Goal: Transaction & Acquisition: Purchase product/service

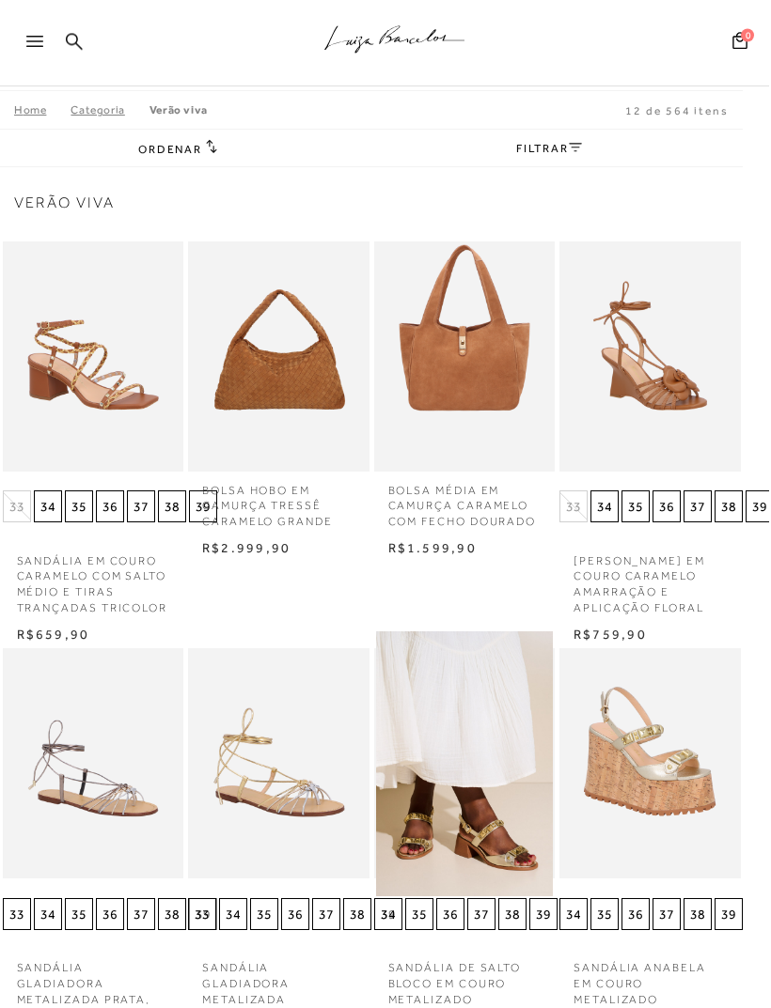
scroll to position [0, 12]
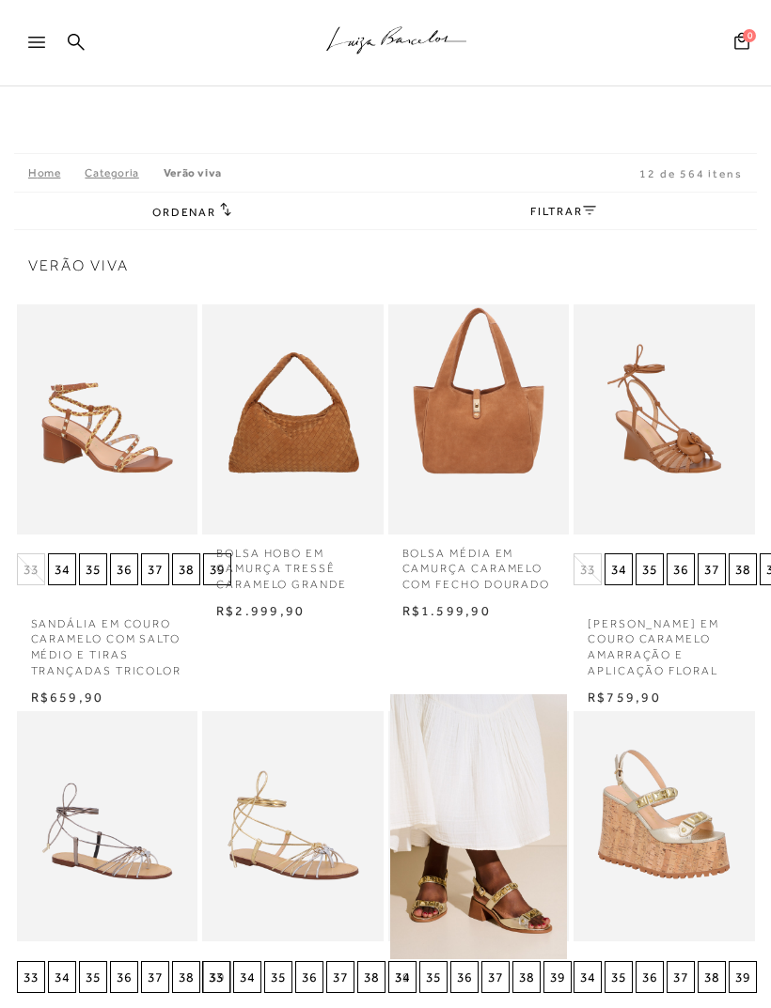
click at [573, 218] on link "FILTRAR" at bounding box center [563, 211] width 66 height 13
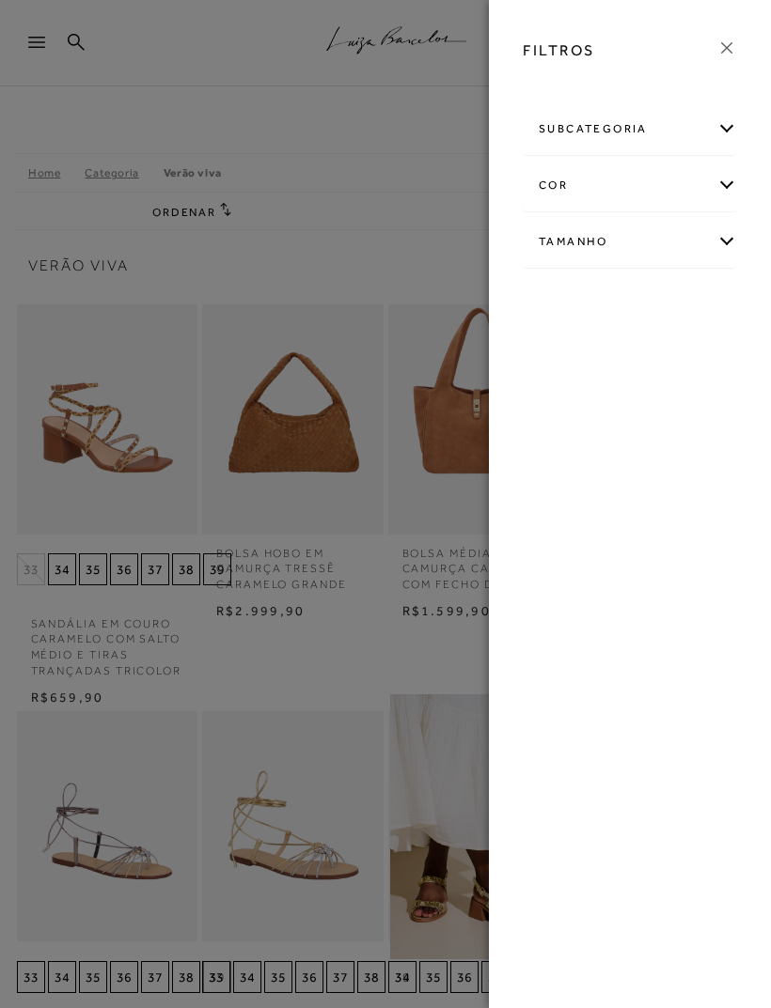
click at [727, 134] on div "subcategoria" at bounding box center [630, 129] width 212 height 50
click at [728, 49] on icon at bounding box center [726, 48] width 21 height 21
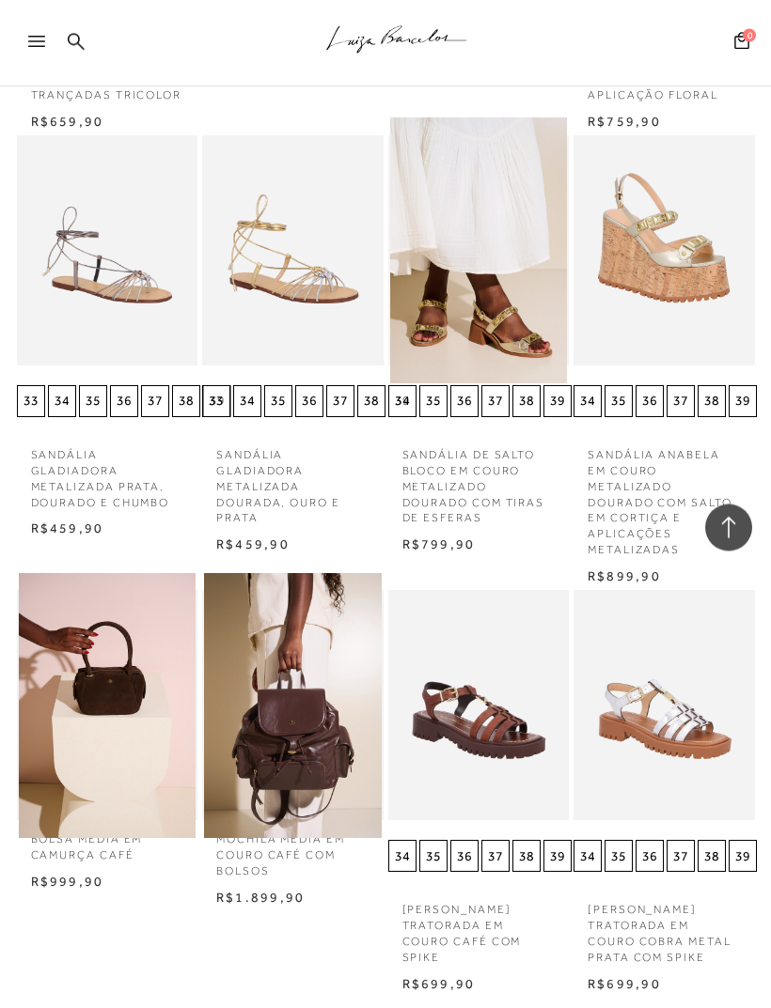
scroll to position [1847, 0]
click at [136, 715] on img at bounding box center [108, 706] width 178 height 266
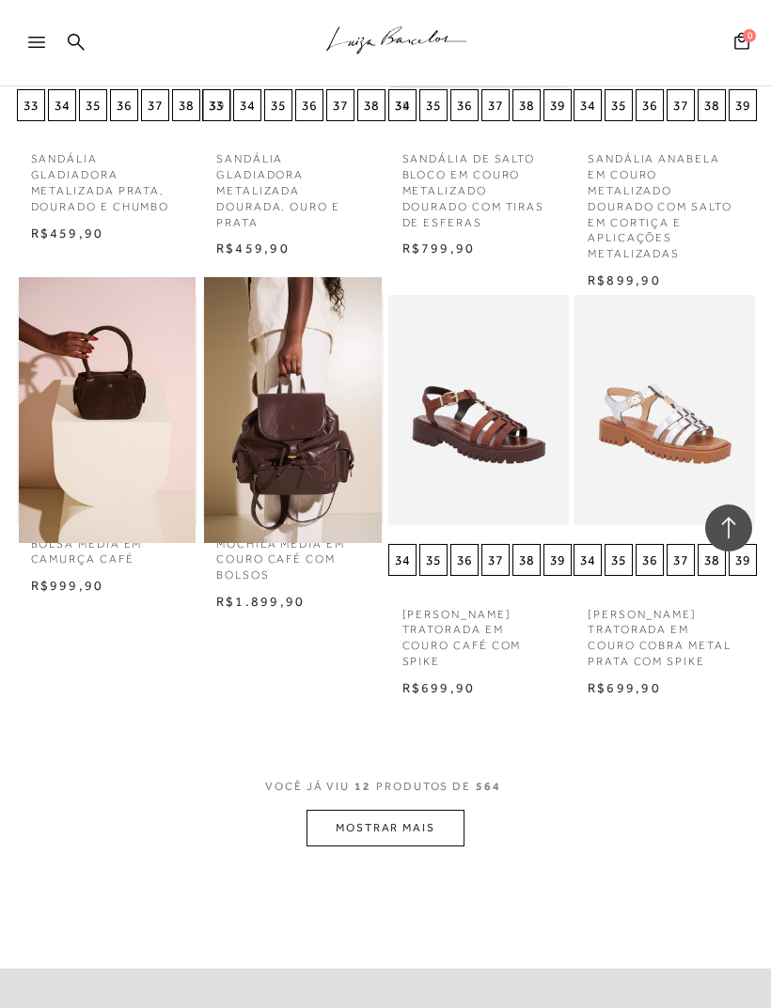
scroll to position [835, 0]
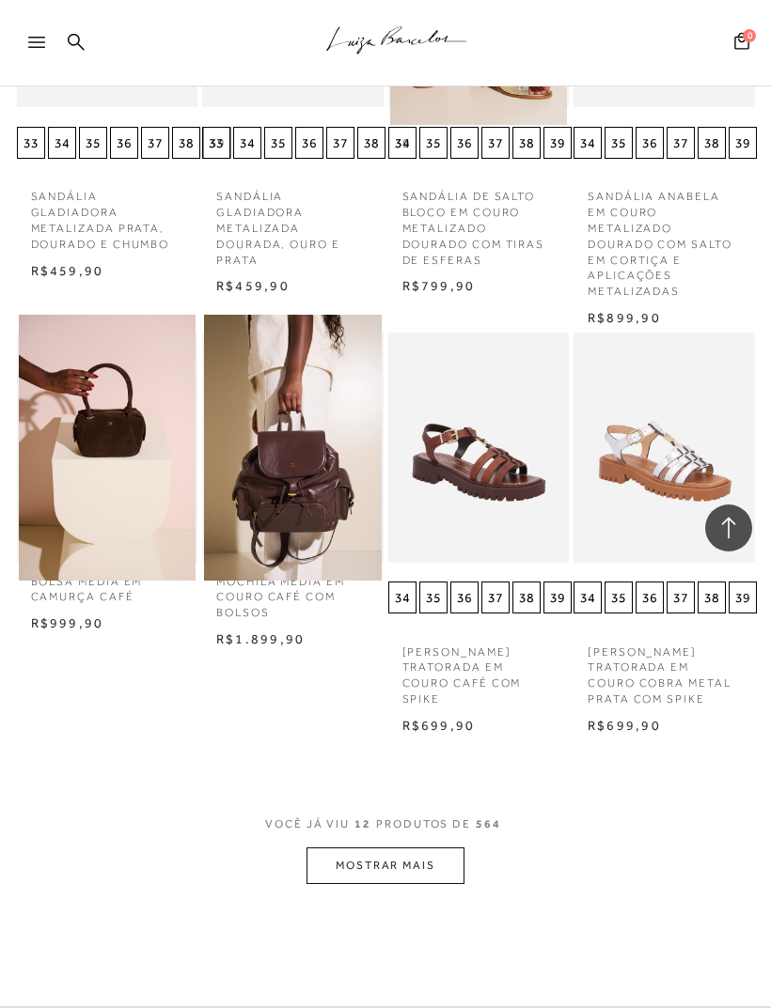
click at [447, 851] on button "MOSTRAR MAIS" at bounding box center [385, 866] width 158 height 37
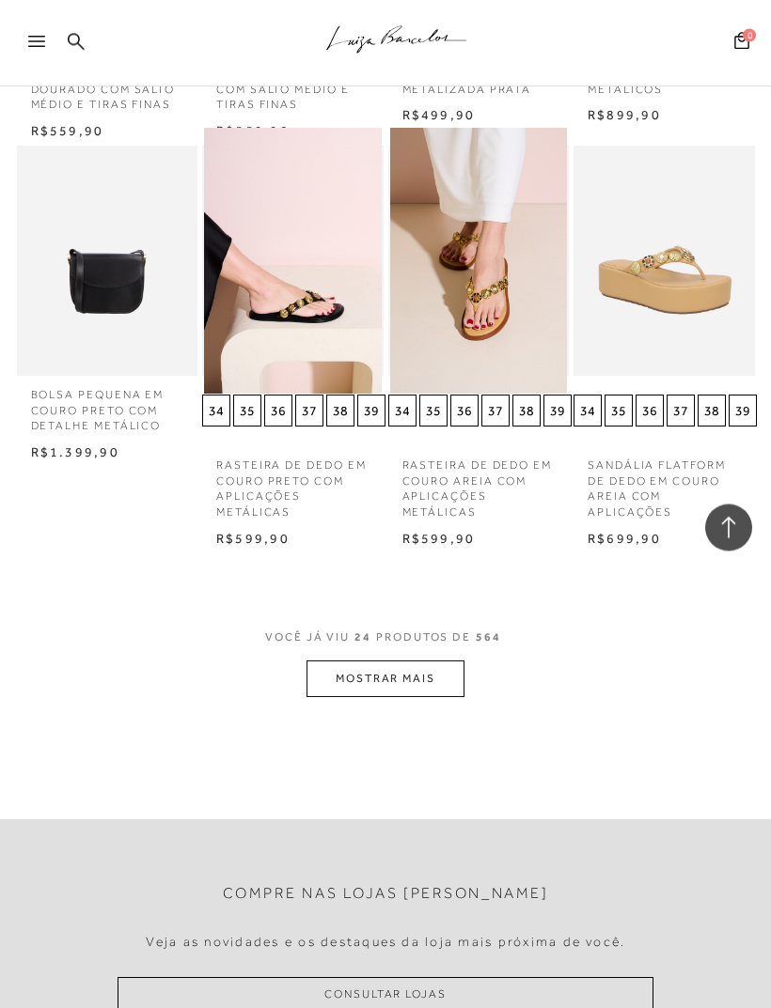
scroll to position [2300, 0]
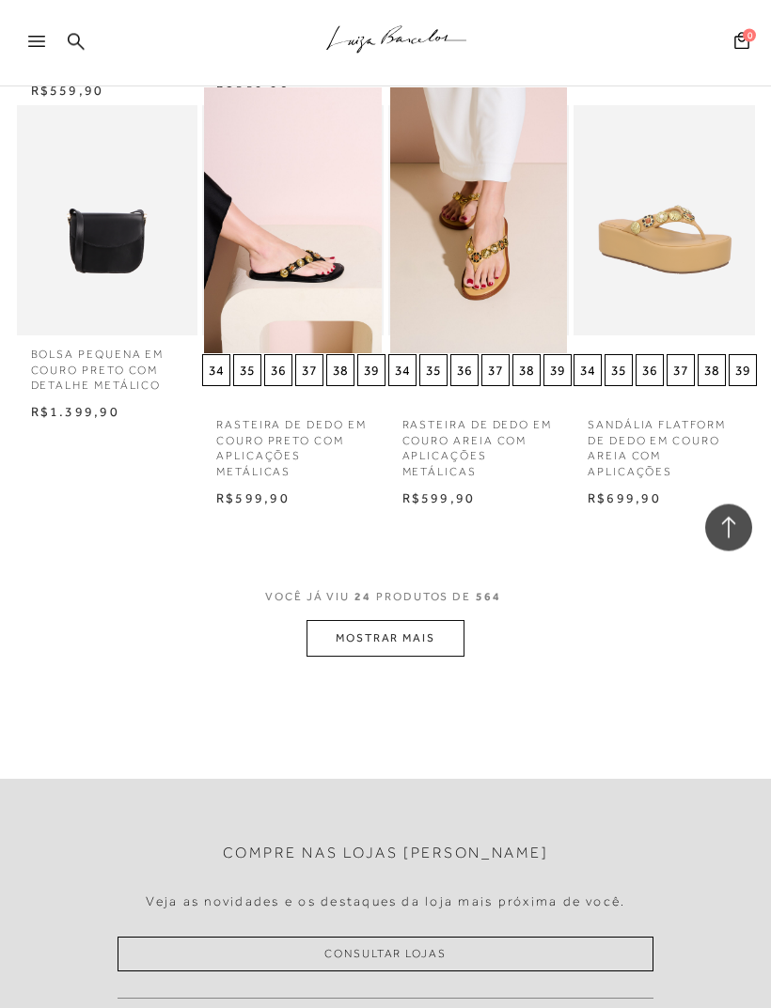
click at [462, 621] on button "MOSTRAR MAIS" at bounding box center [385, 639] width 158 height 37
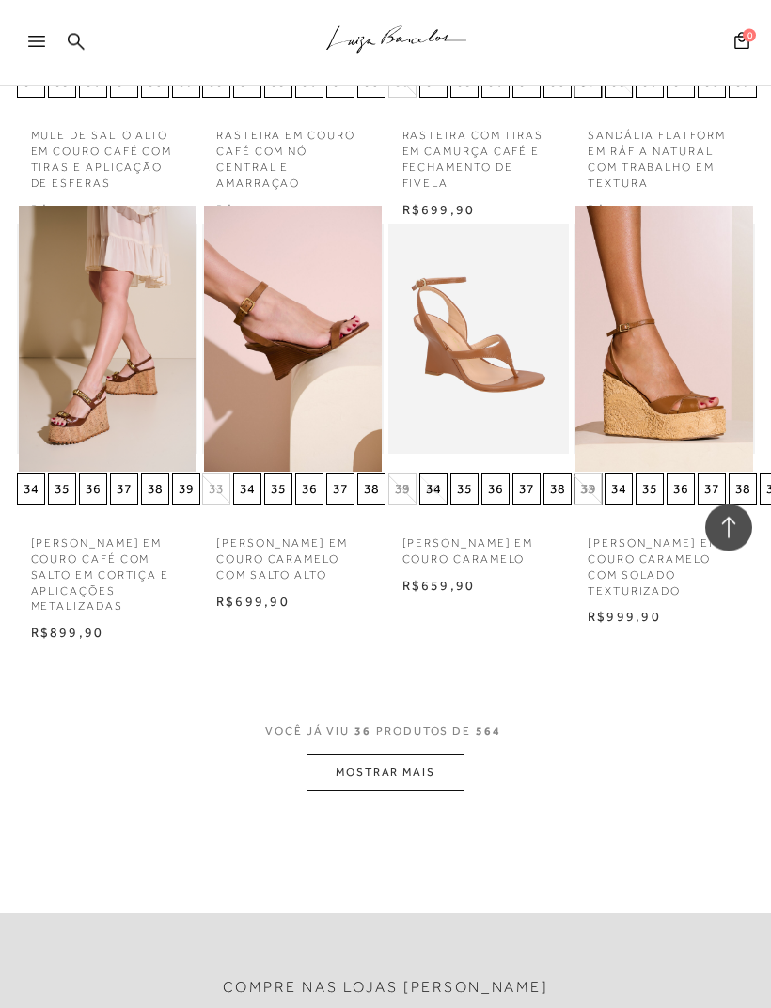
scroll to position [3405, 0]
click at [436, 755] on button "MOSTRAR MAIS" at bounding box center [385, 773] width 158 height 37
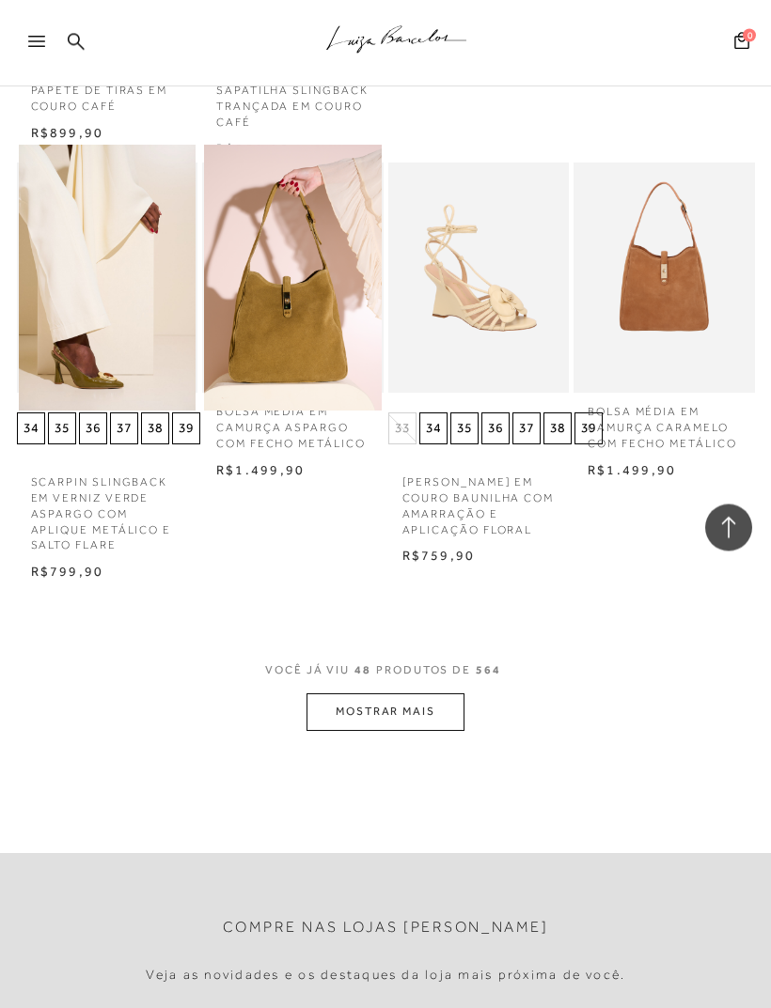
scroll to position [4705, 0]
click at [431, 694] on button "MOSTRAR MAIS" at bounding box center [385, 712] width 158 height 37
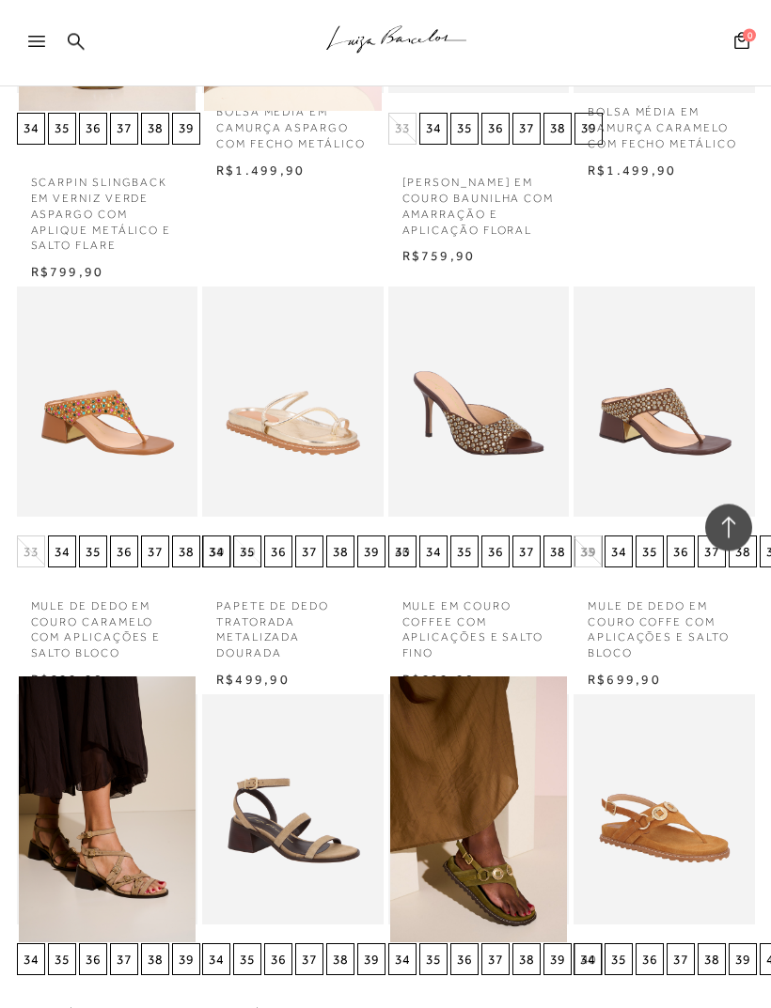
scroll to position [5008, 0]
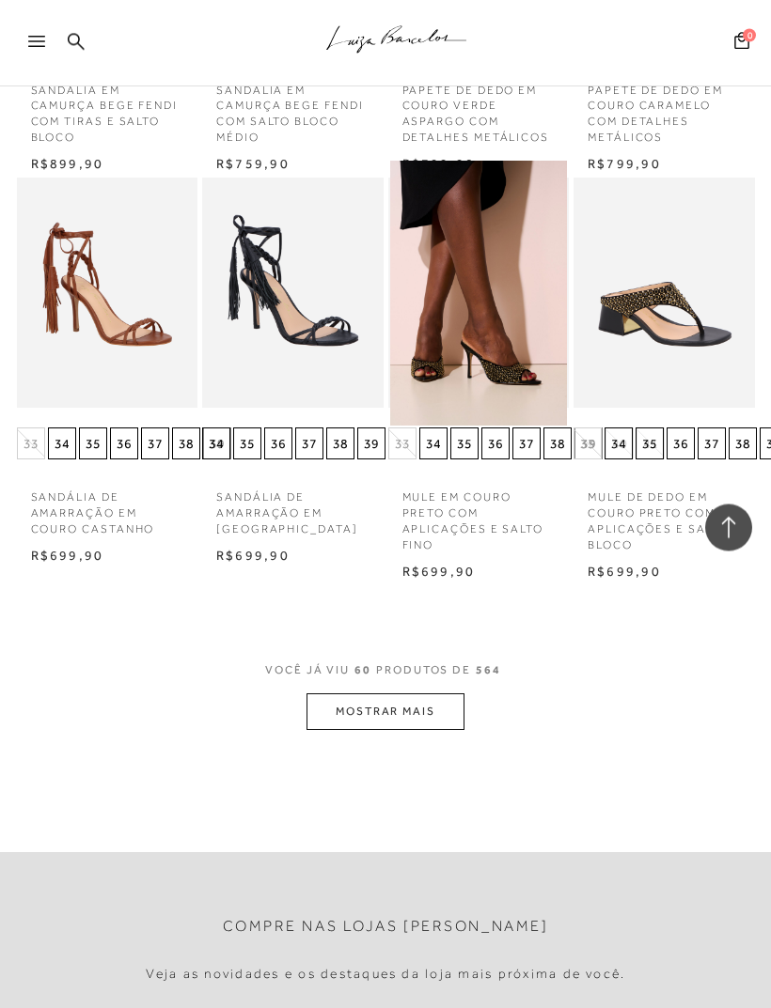
click at [423, 695] on button "MOSTRAR MAIS" at bounding box center [385, 713] width 158 height 37
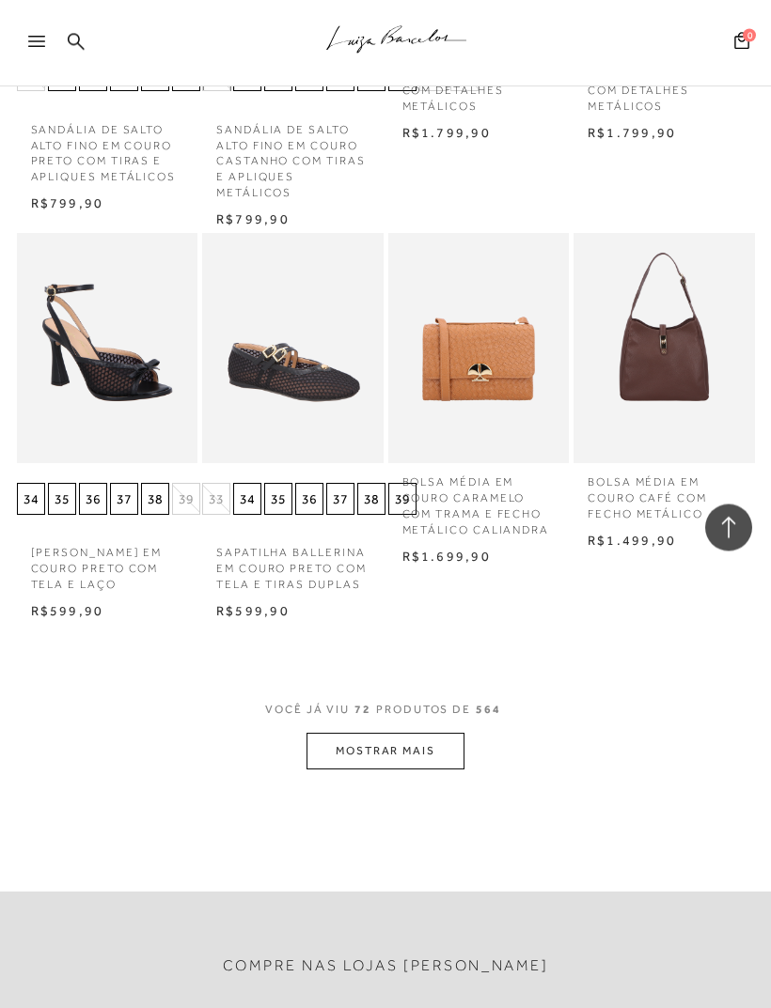
scroll to position [7128, 0]
click at [419, 733] on button "MOSTRAR MAIS" at bounding box center [385, 751] width 158 height 37
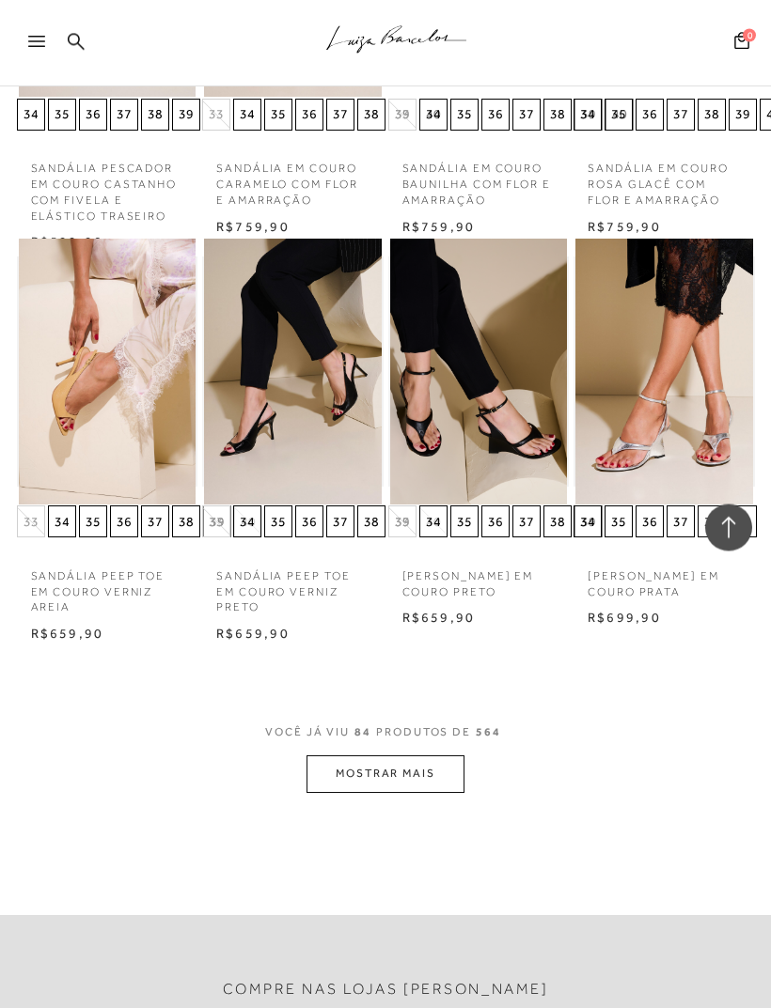
scroll to position [8328, 0]
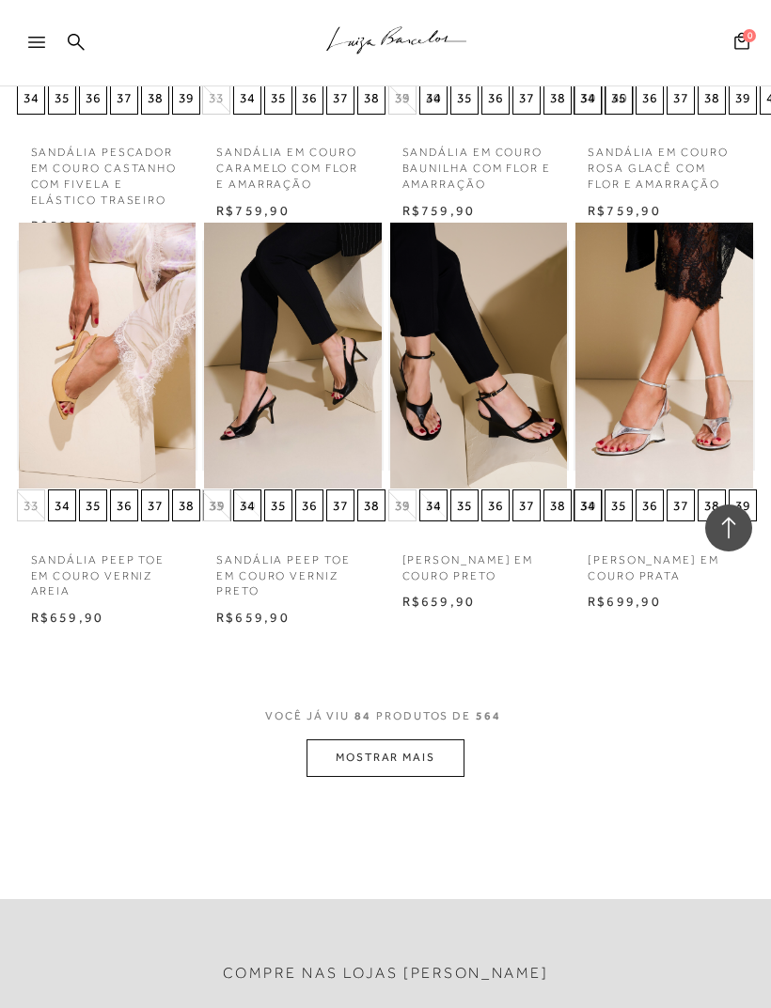
click at [427, 740] on button "MOSTRAR MAIS" at bounding box center [385, 758] width 158 height 37
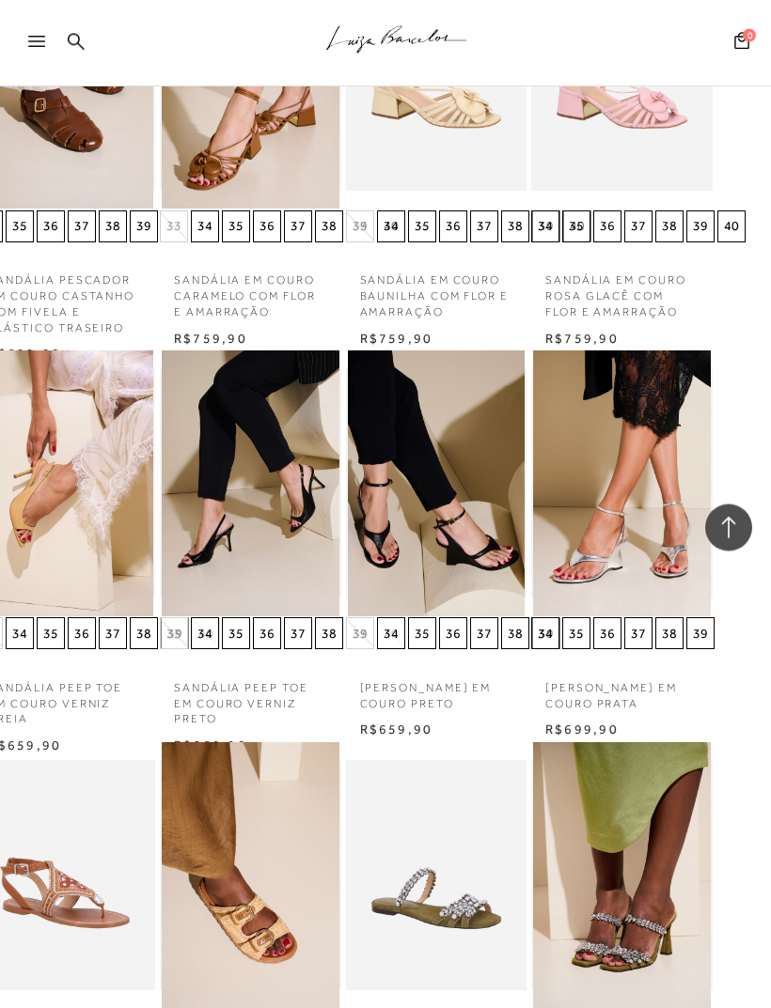
scroll to position [8200, 42]
click at [21, 50] on div at bounding box center [31, 43] width 62 height 38
click at [40, 38] on icon at bounding box center [36, 42] width 17 height 11
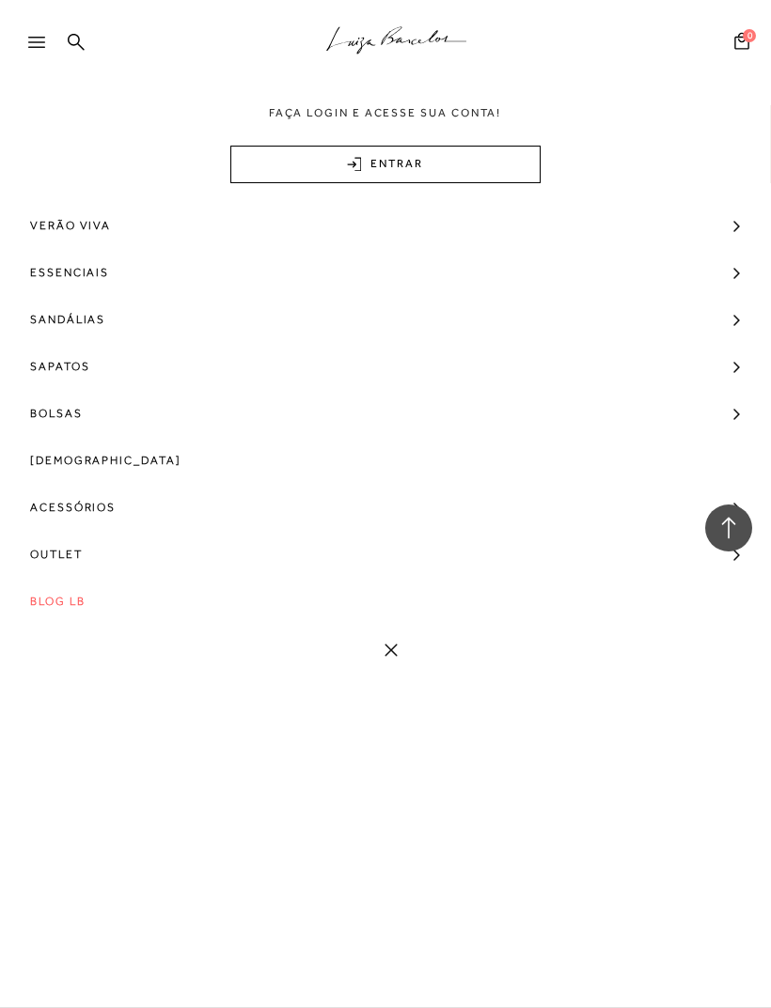
click at [63, 413] on span "Bolsas" at bounding box center [56, 413] width 53 height 47
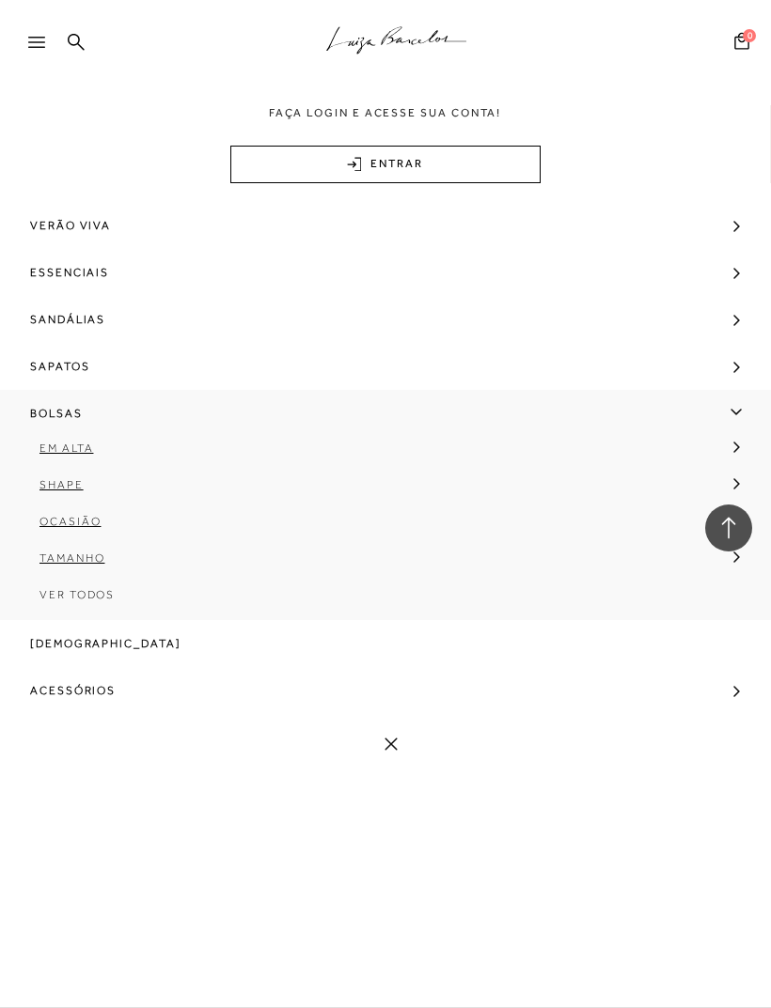
click at [72, 442] on span "Em Alta" at bounding box center [66, 448] width 54 height 13
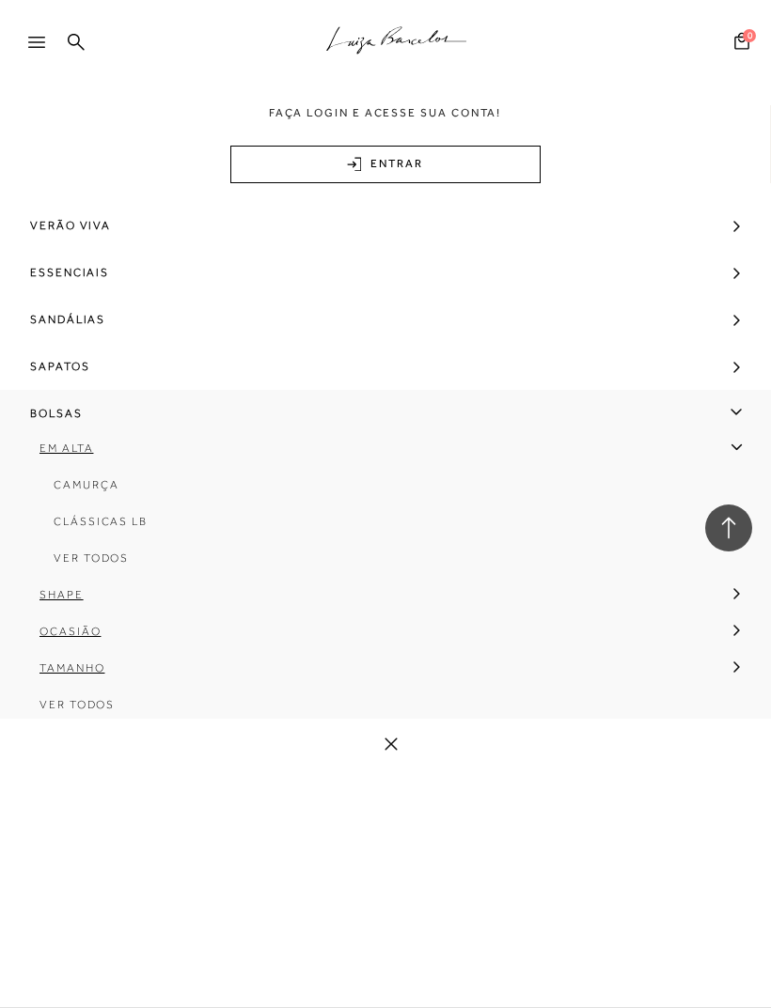
click at [47, 707] on span "Ver Todos" at bounding box center [76, 704] width 75 height 13
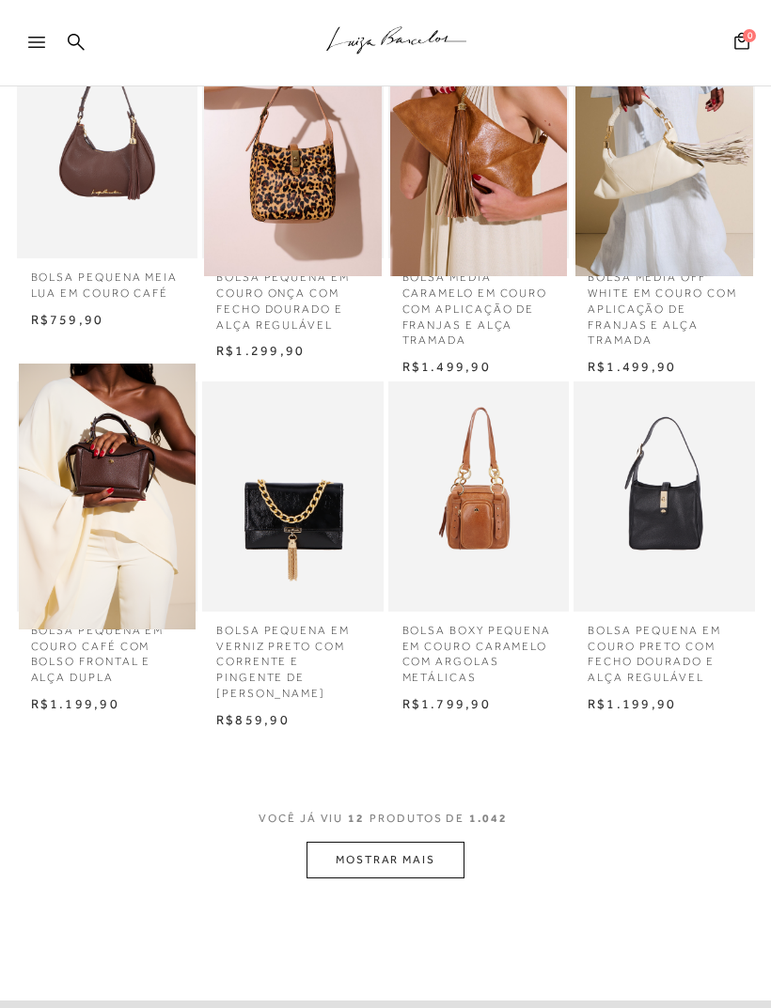
scroll to position [755, 0]
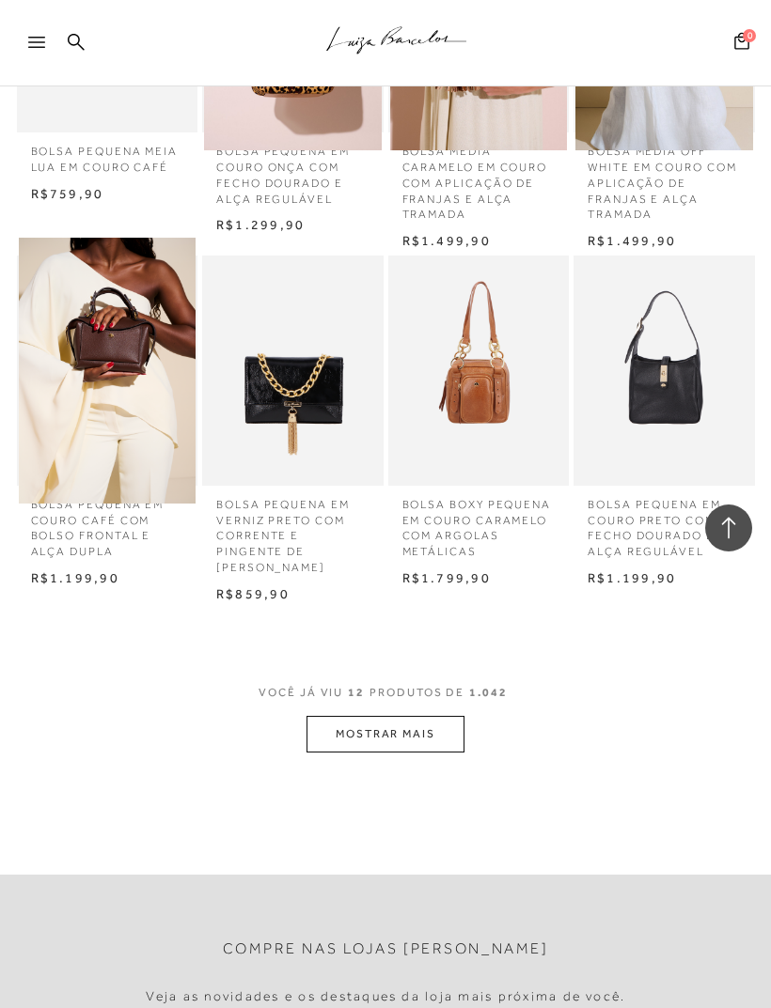
click at [407, 721] on button "MOSTRAR MAIS" at bounding box center [385, 734] width 158 height 37
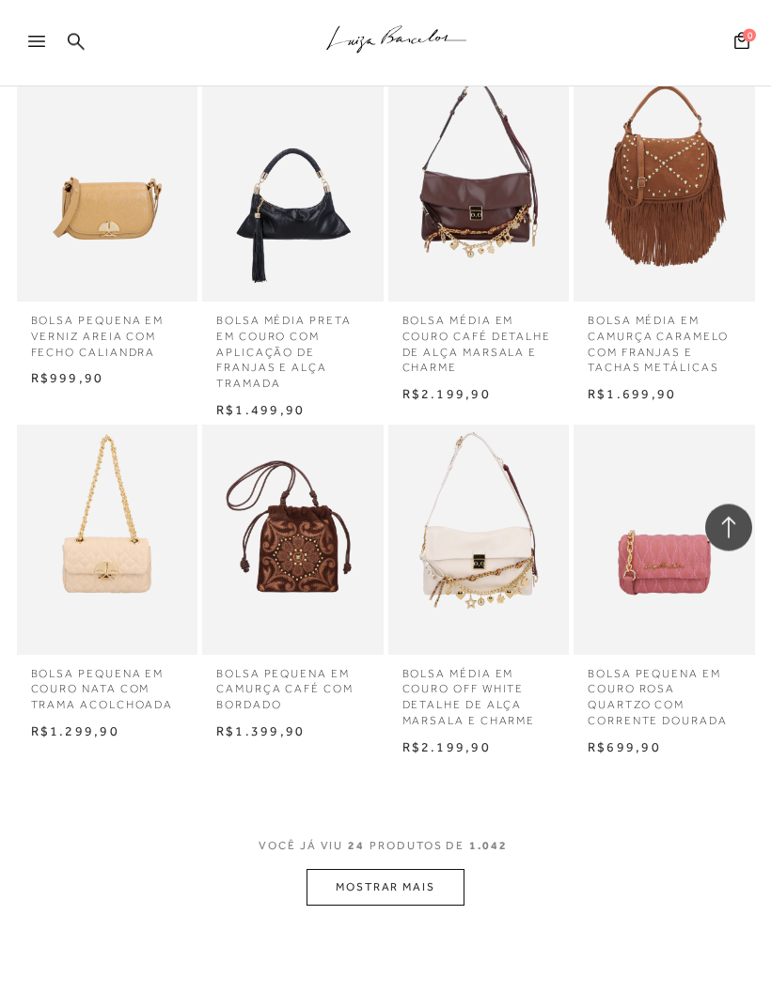
scroll to position [1723, 0]
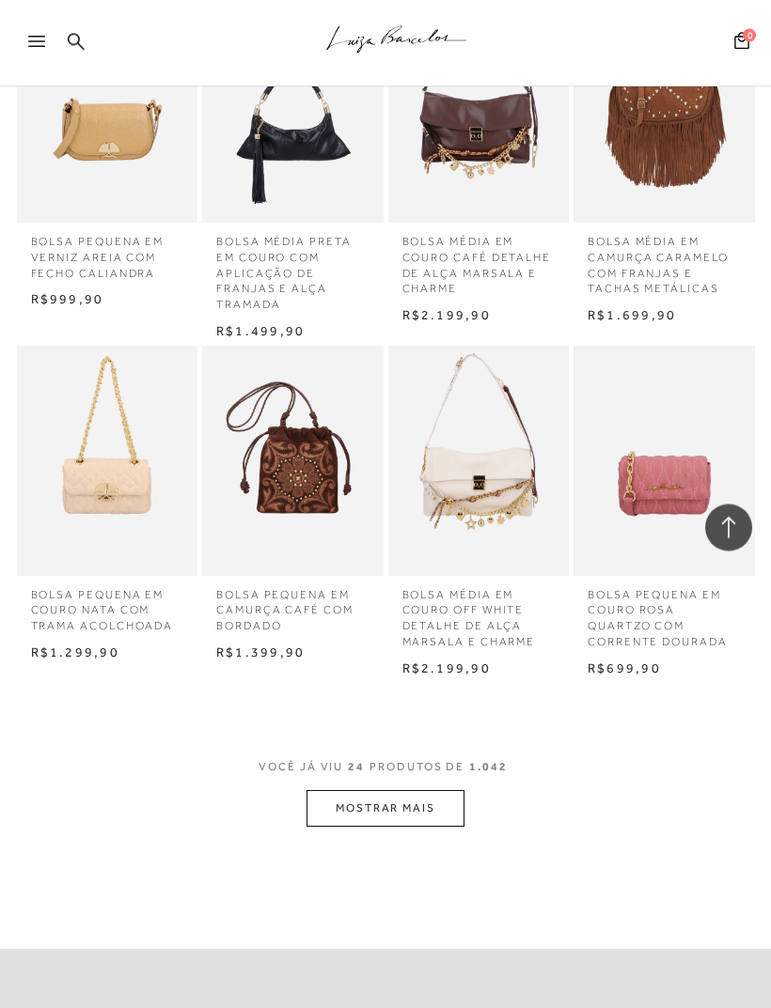
click at [415, 801] on button "MOSTRAR MAIS" at bounding box center [385, 809] width 158 height 37
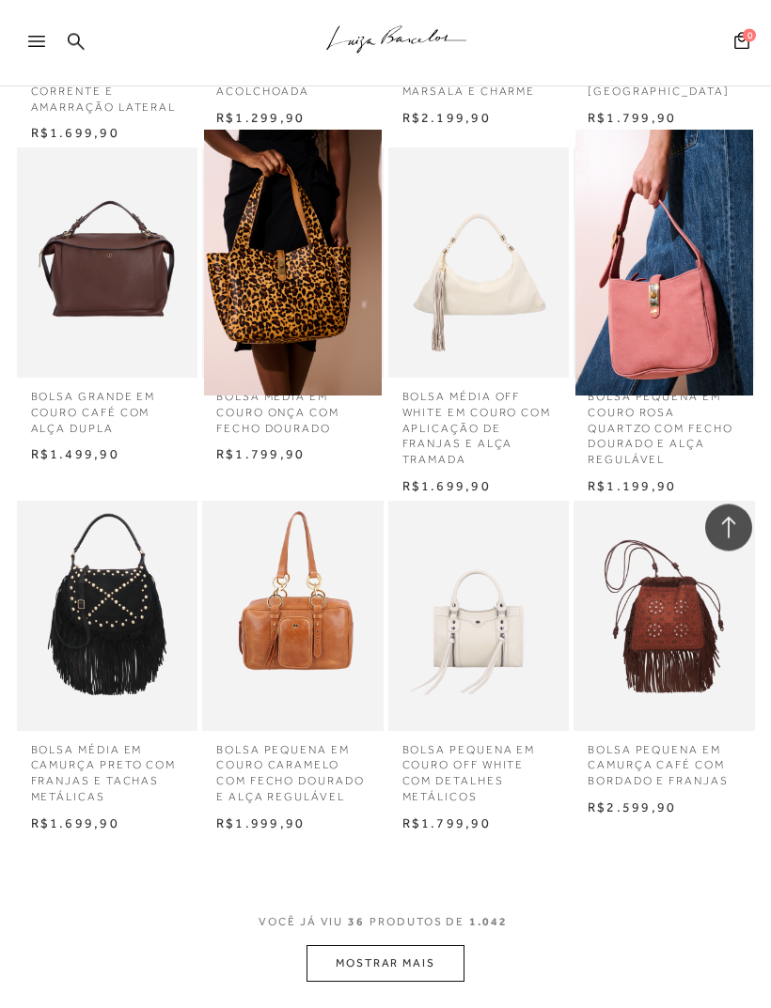
scroll to position [2612, 0]
click at [426, 946] on button "MOSTRAR MAIS" at bounding box center [385, 964] width 158 height 37
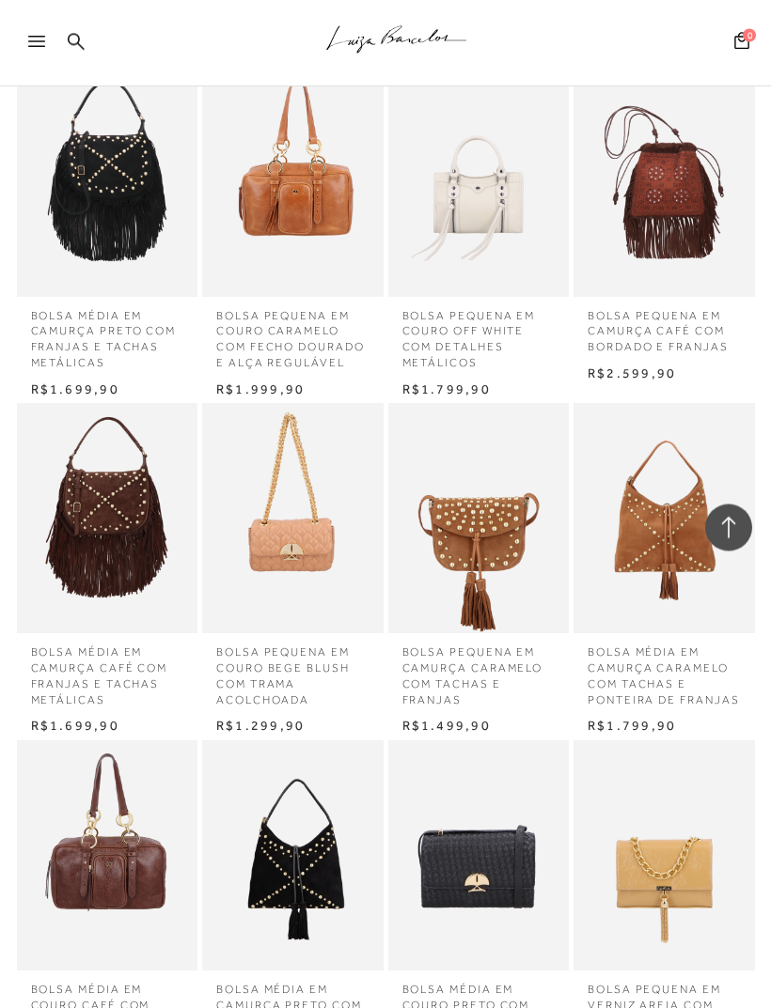
scroll to position [3046, 0]
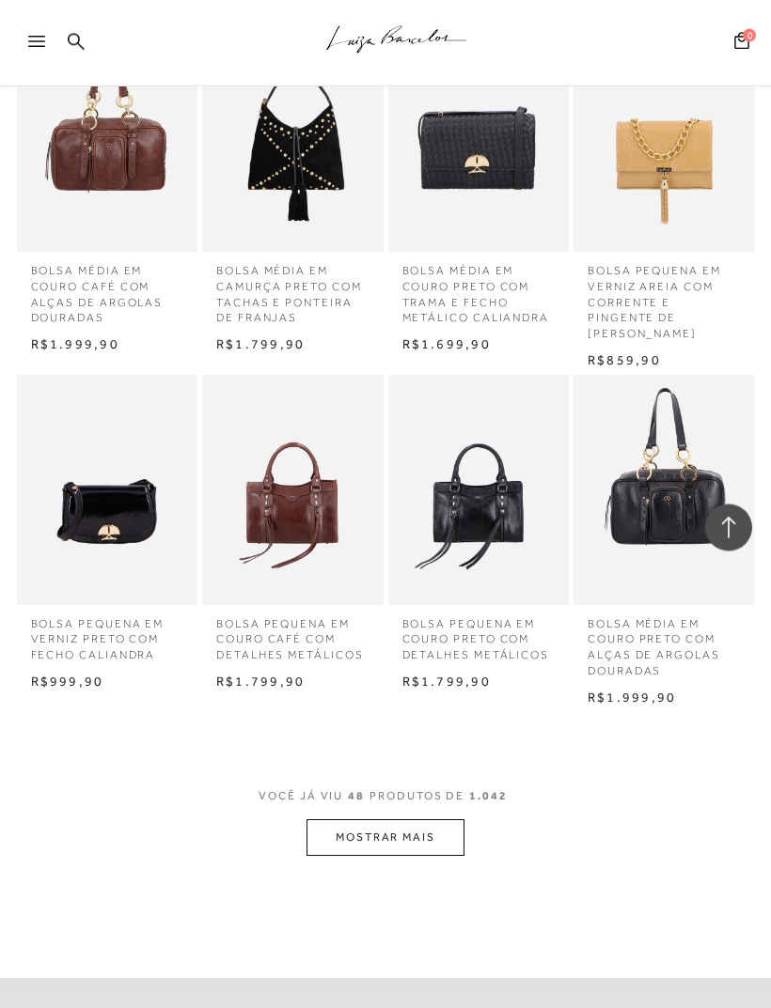
click at [420, 821] on button "MOSTRAR MAIS" at bounding box center [385, 839] width 158 height 37
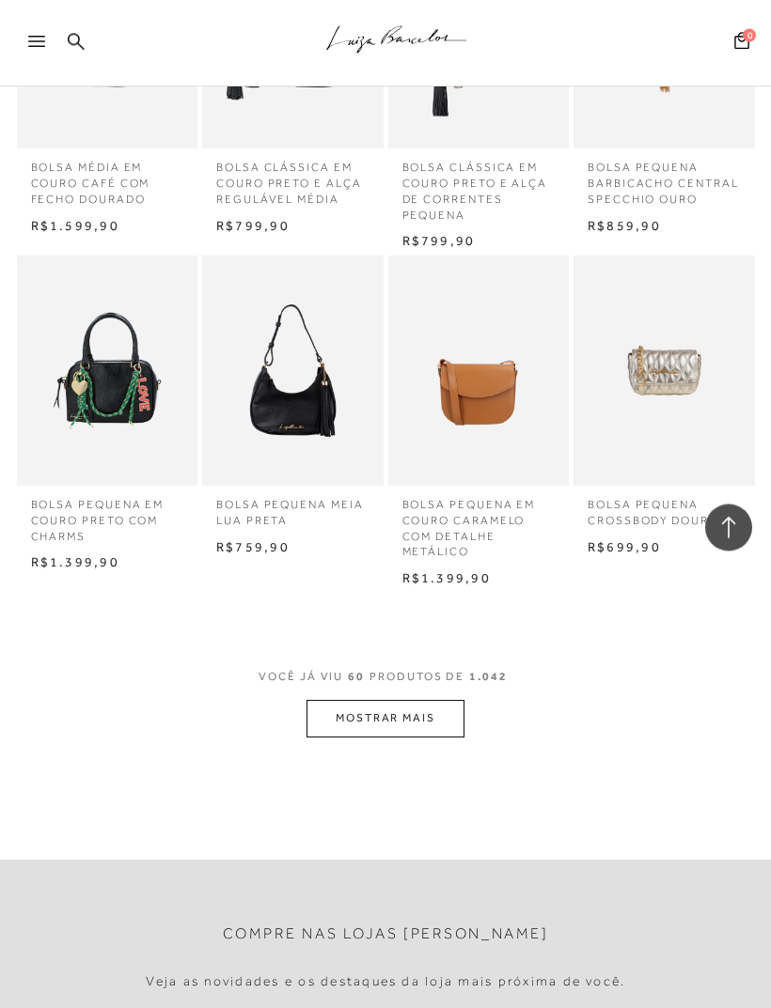
scroll to position [4896, 0]
click at [441, 700] on button "MOSTRAR MAIS" at bounding box center [385, 718] width 158 height 37
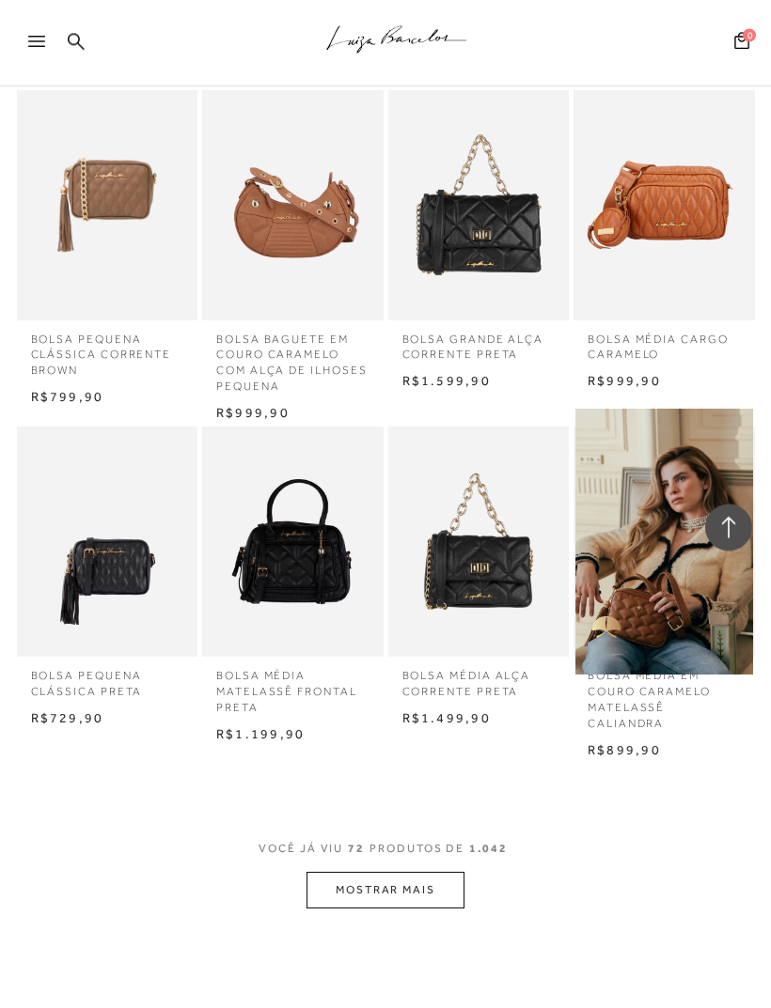
scroll to position [5736, 0]
click at [454, 872] on button "MOSTRAR MAIS" at bounding box center [385, 890] width 158 height 37
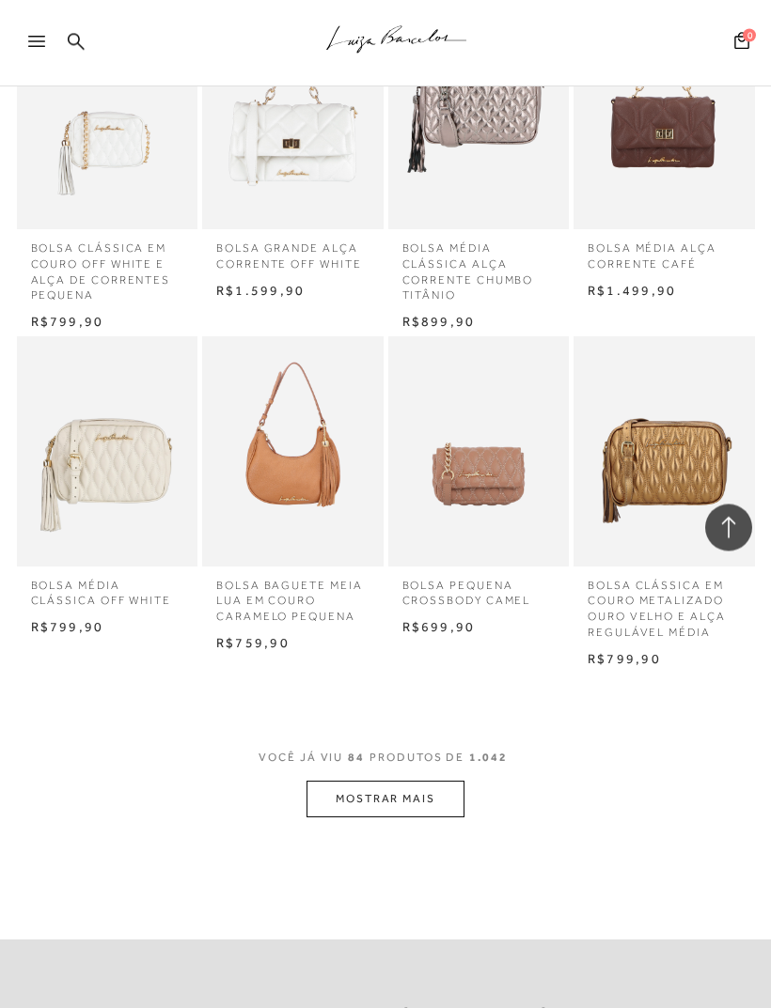
scroll to position [6839, 0]
click at [392, 781] on button "MOSTRAR MAIS" at bounding box center [385, 799] width 158 height 37
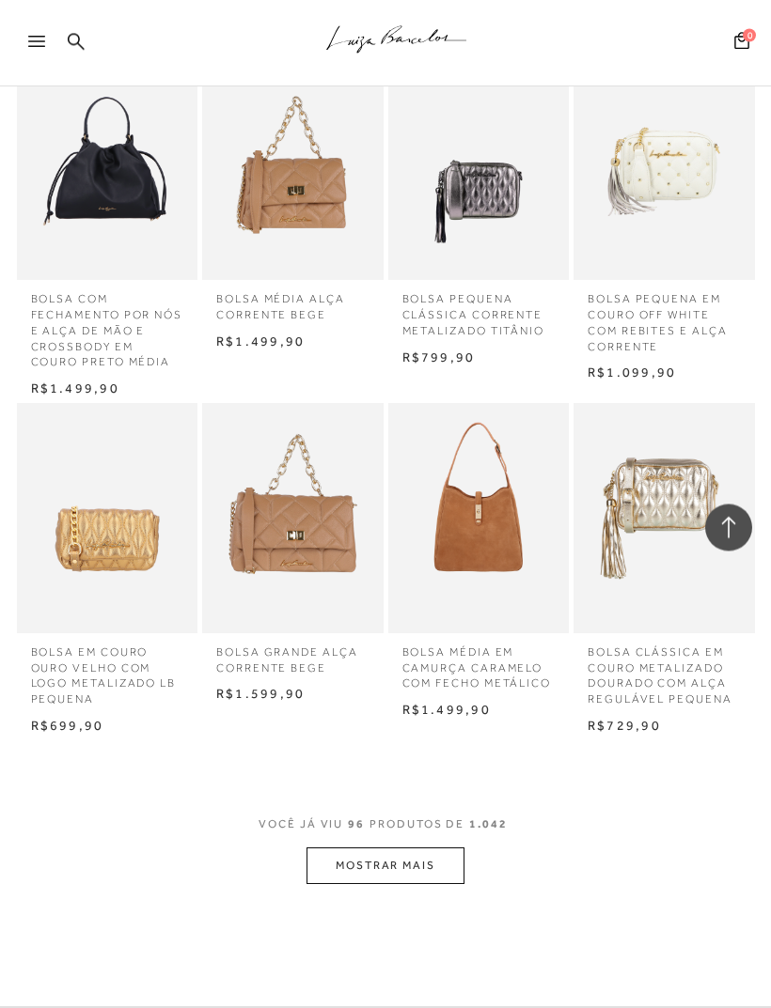
scroll to position [7799, 0]
click at [432, 848] on button "MOSTRAR MAIS" at bounding box center [385, 866] width 158 height 37
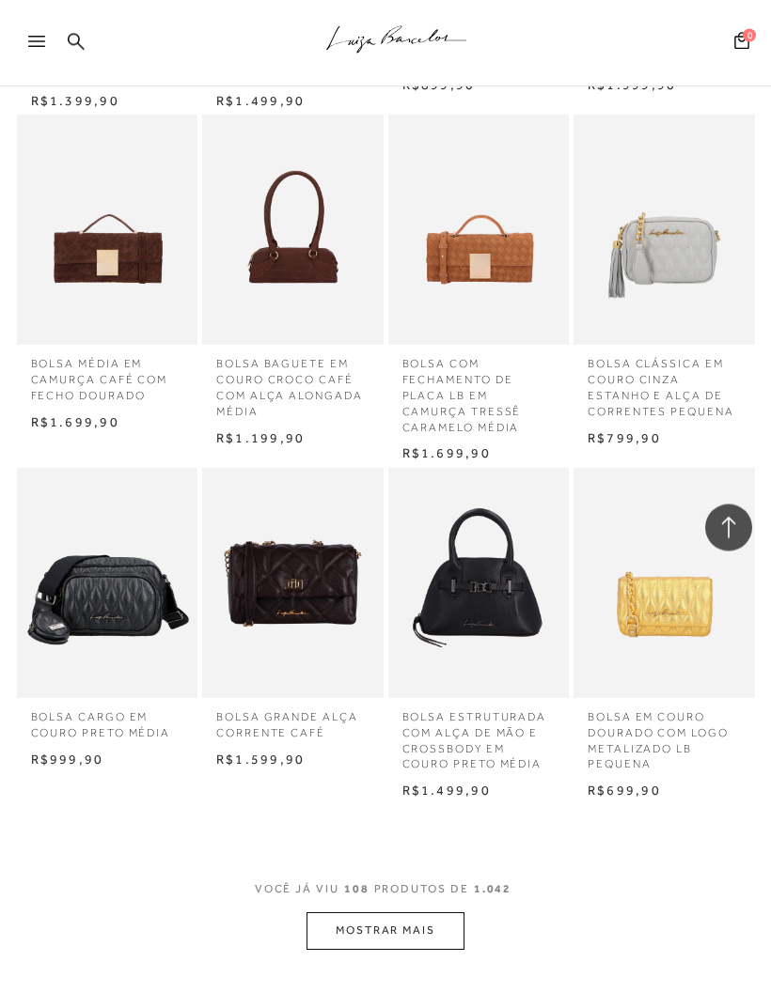
scroll to position [8762, 0]
click at [446, 913] on button "MOSTRAR MAIS" at bounding box center [385, 931] width 158 height 37
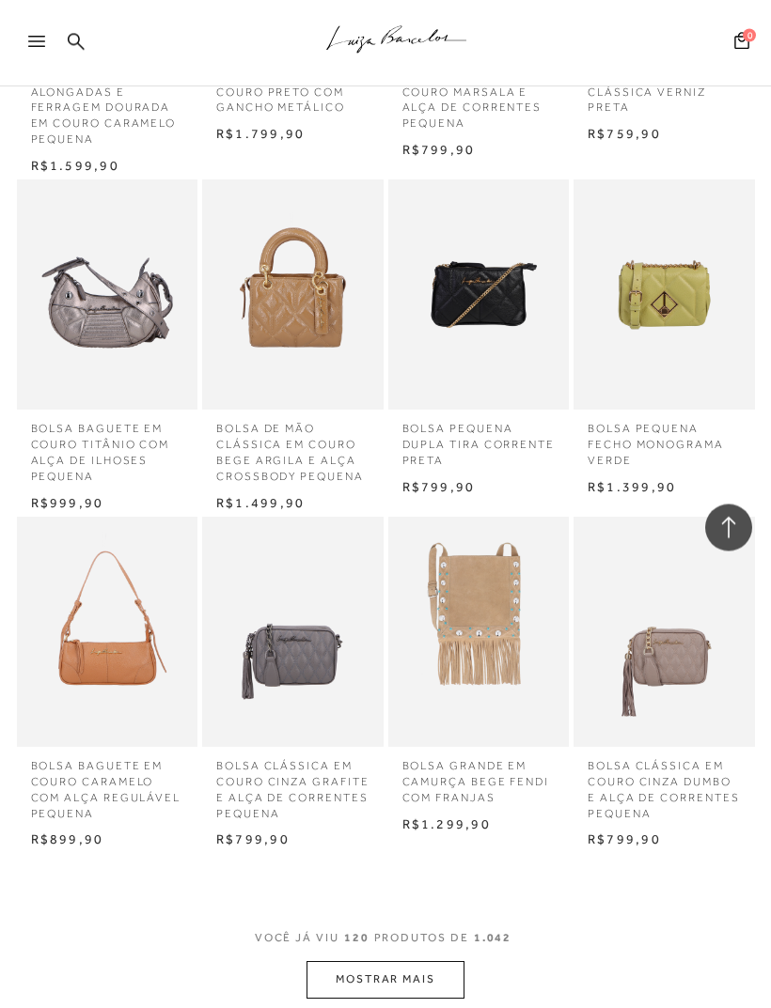
scroll to position [9740, 0]
click at [433, 962] on button "MOSTRAR MAIS" at bounding box center [385, 980] width 158 height 37
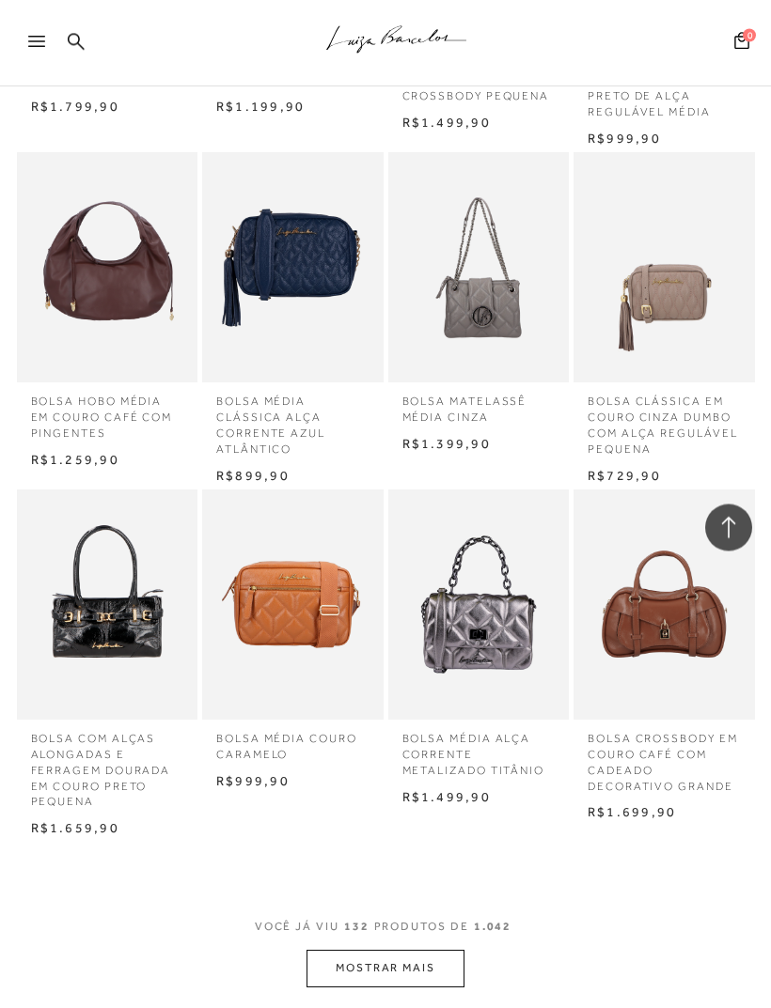
scroll to position [10801, 0]
